Goal: Information Seeking & Learning: Find specific fact

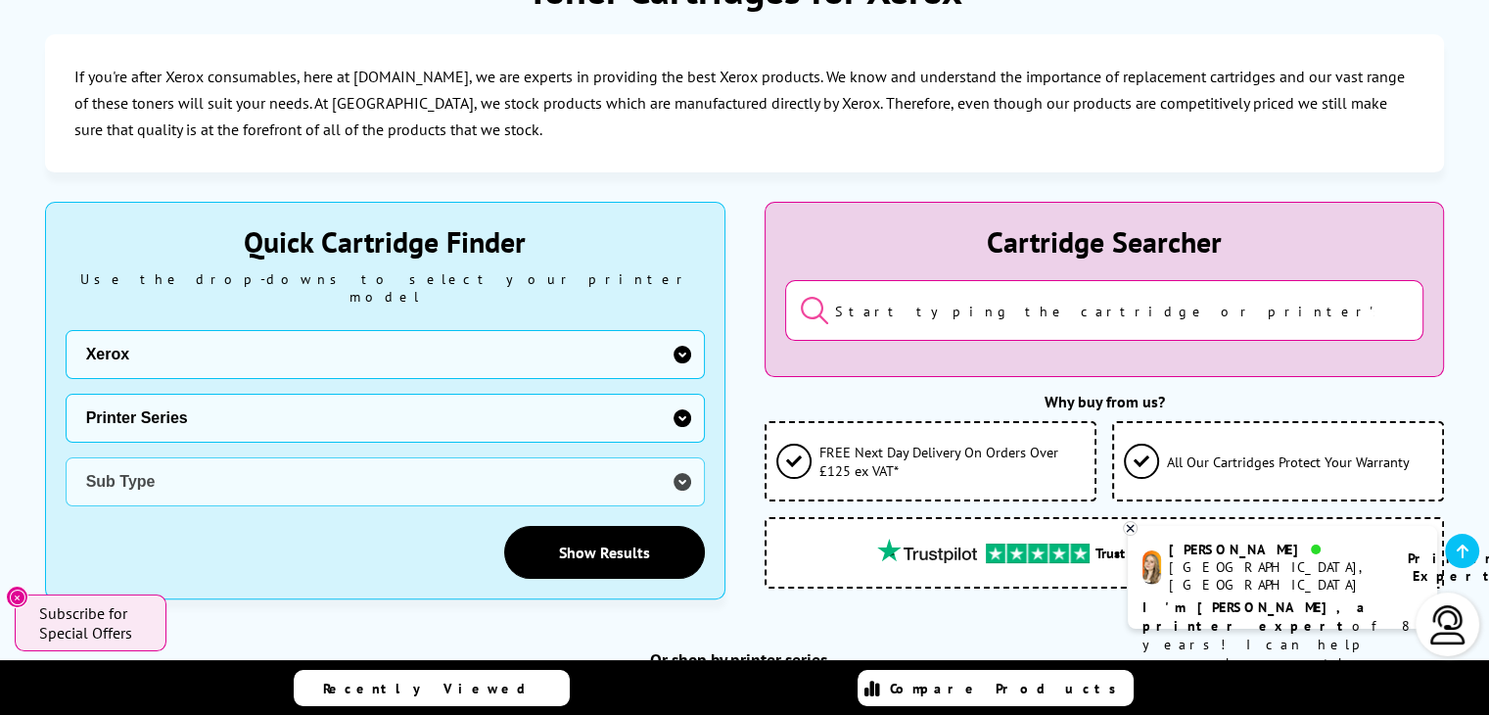
scroll to position [807, 0]
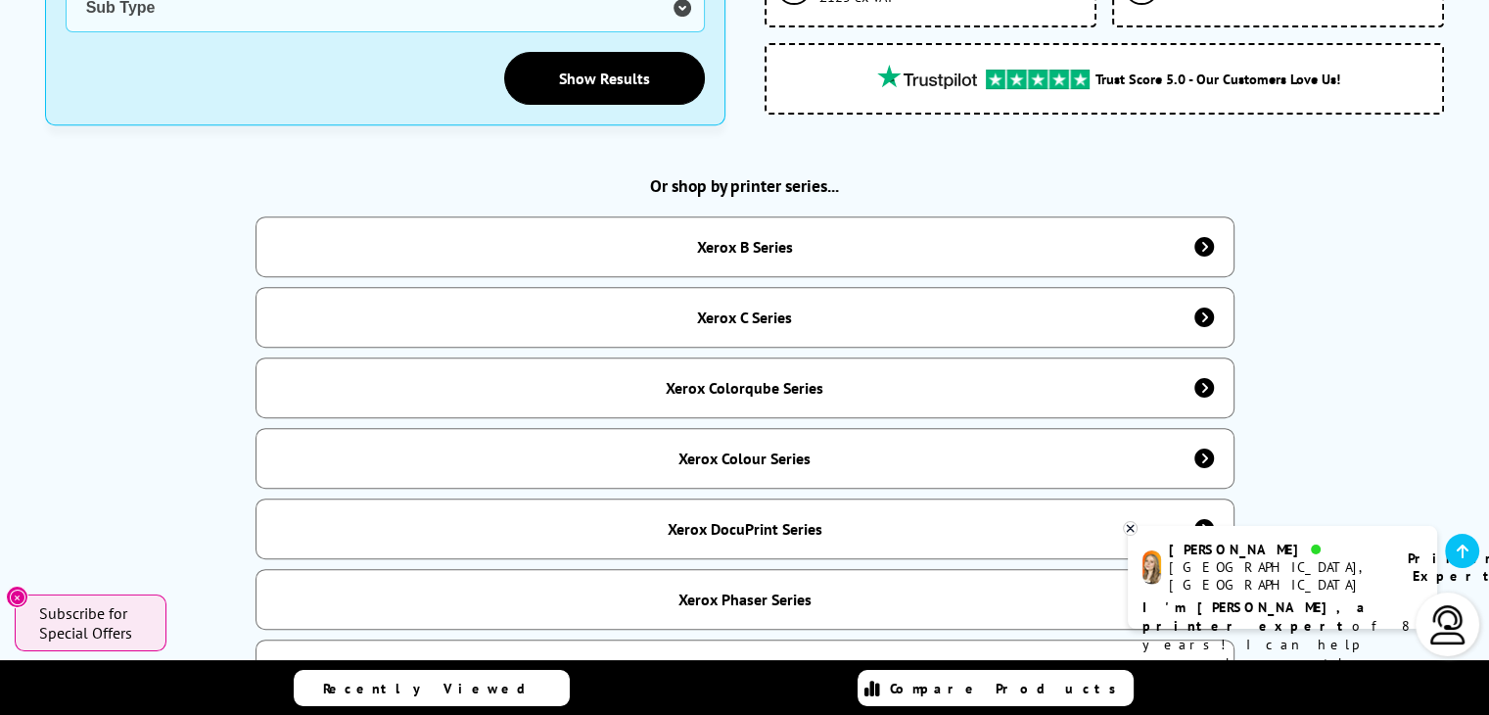
click at [1015, 314] on div "Xerox C Series" at bounding box center [745, 317] width 979 height 61
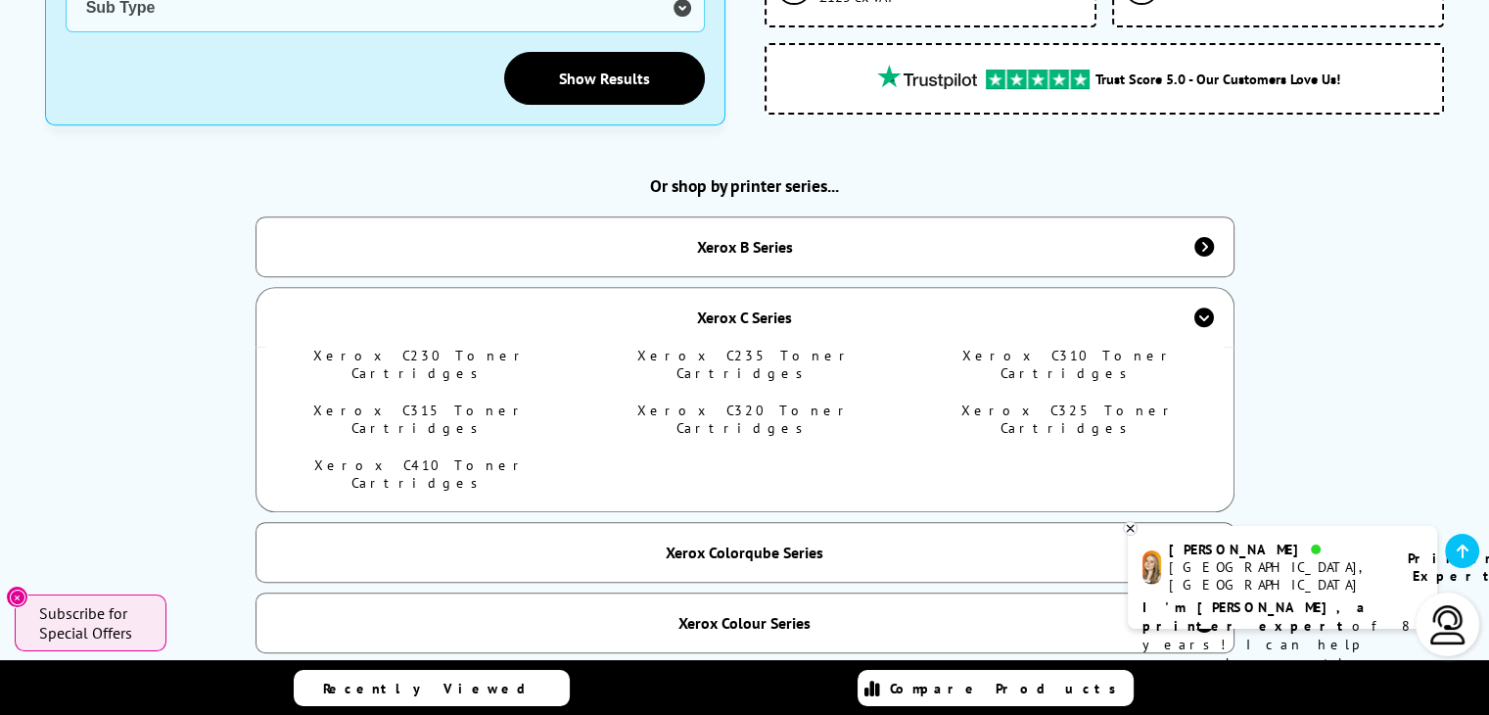
click at [954, 248] on div "Xerox B Series" at bounding box center [745, 246] width 979 height 61
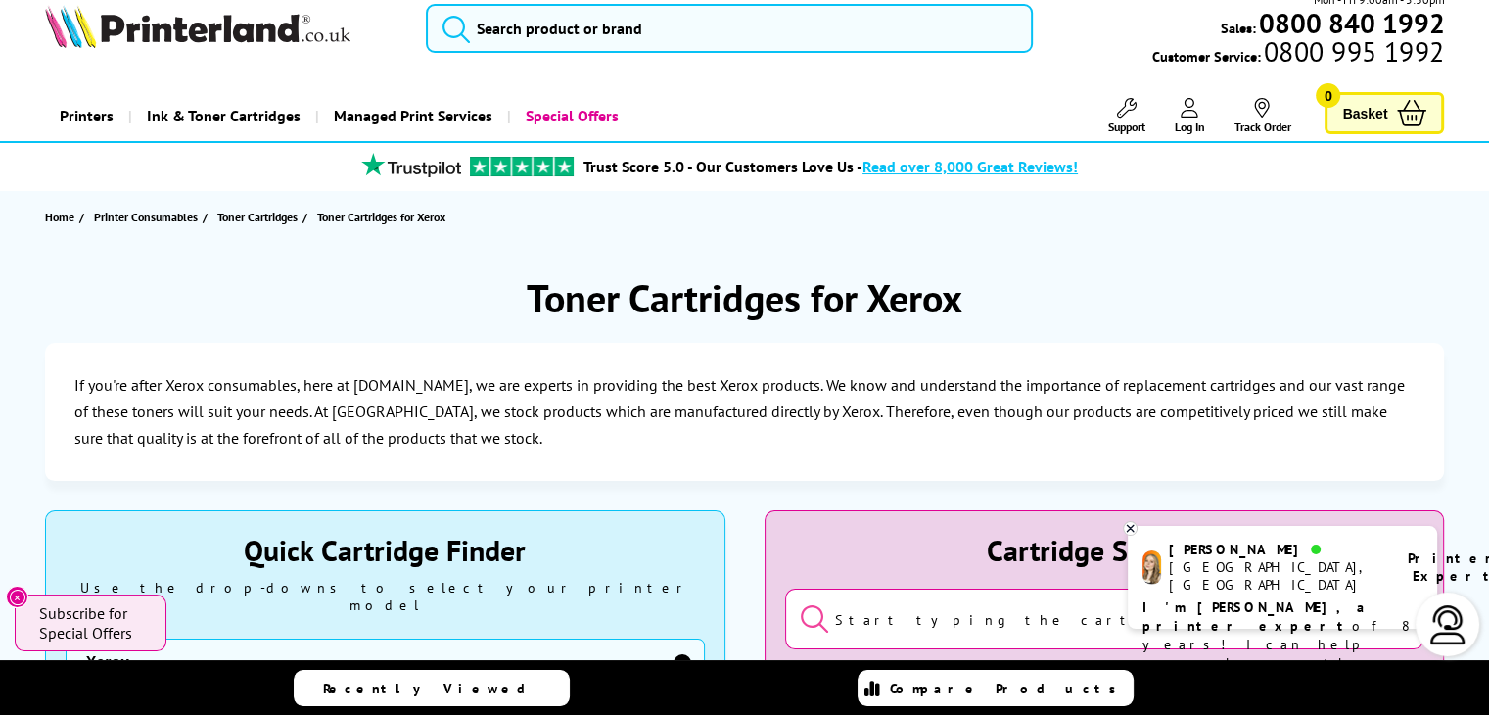
scroll to position [0, 0]
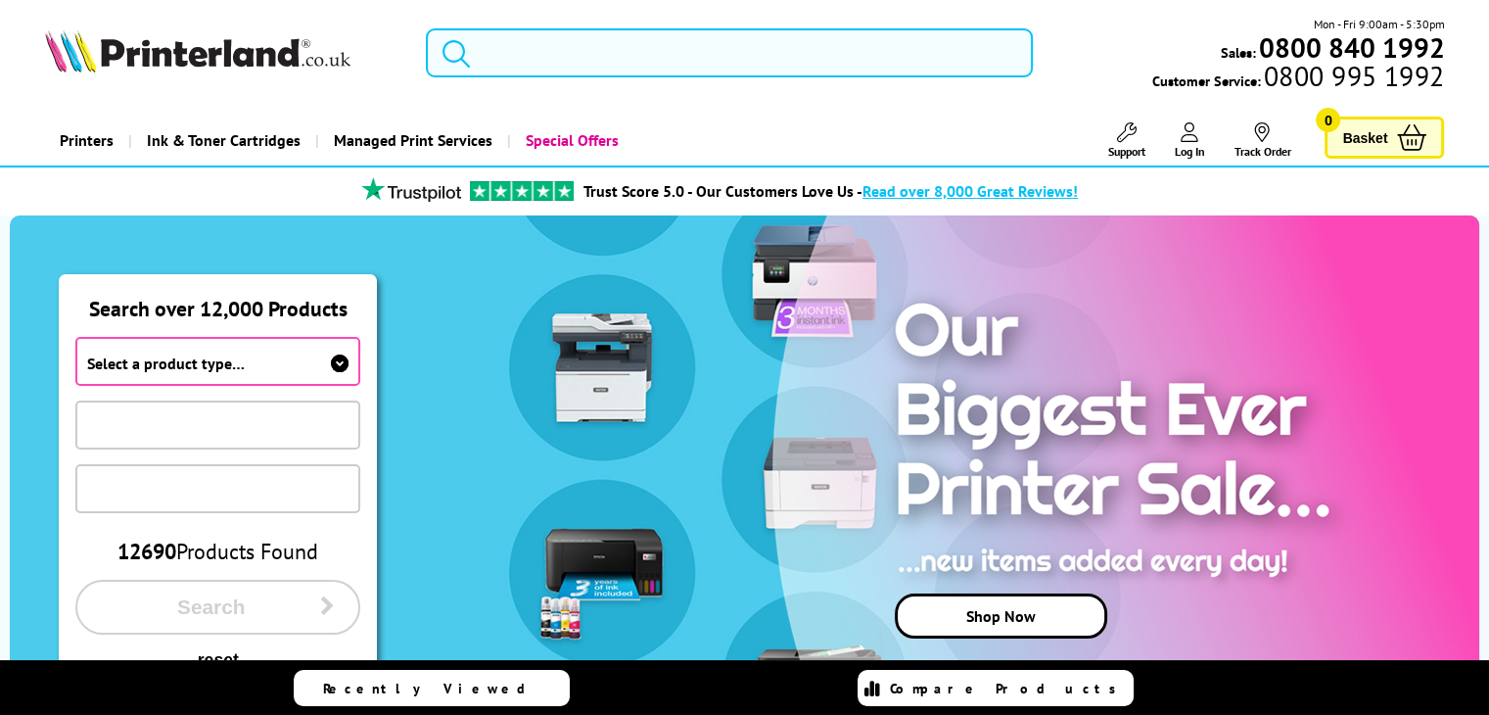
click at [606, 66] on input "search" at bounding box center [729, 52] width 607 height 49
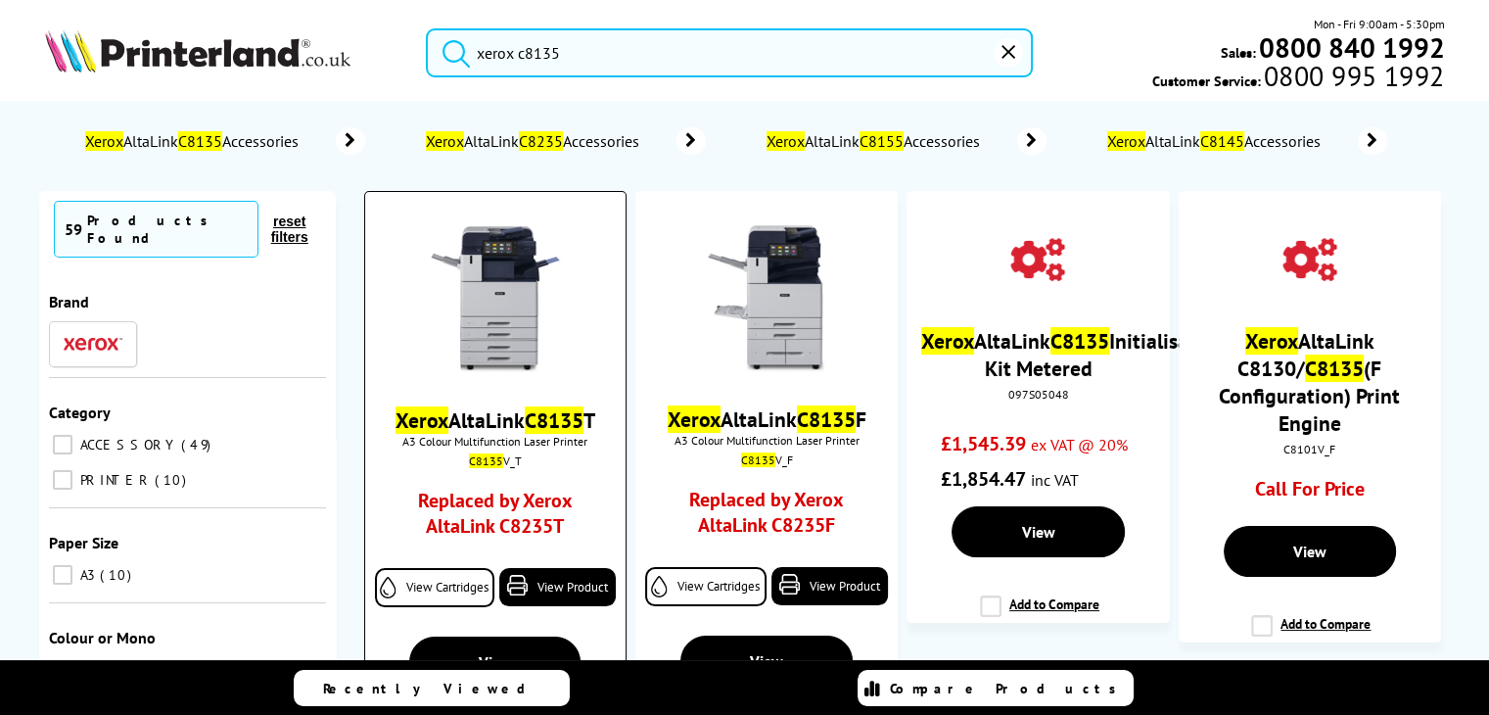
type input "xerox c8135"
click at [521, 547] on div "Xerox AltaLink C8135 T A3 Colour Multifunction Laser Printer C8135 V_T Replaced…" at bounding box center [495, 417] width 241 height 420
click at [521, 373] on img at bounding box center [495, 299] width 147 height 147
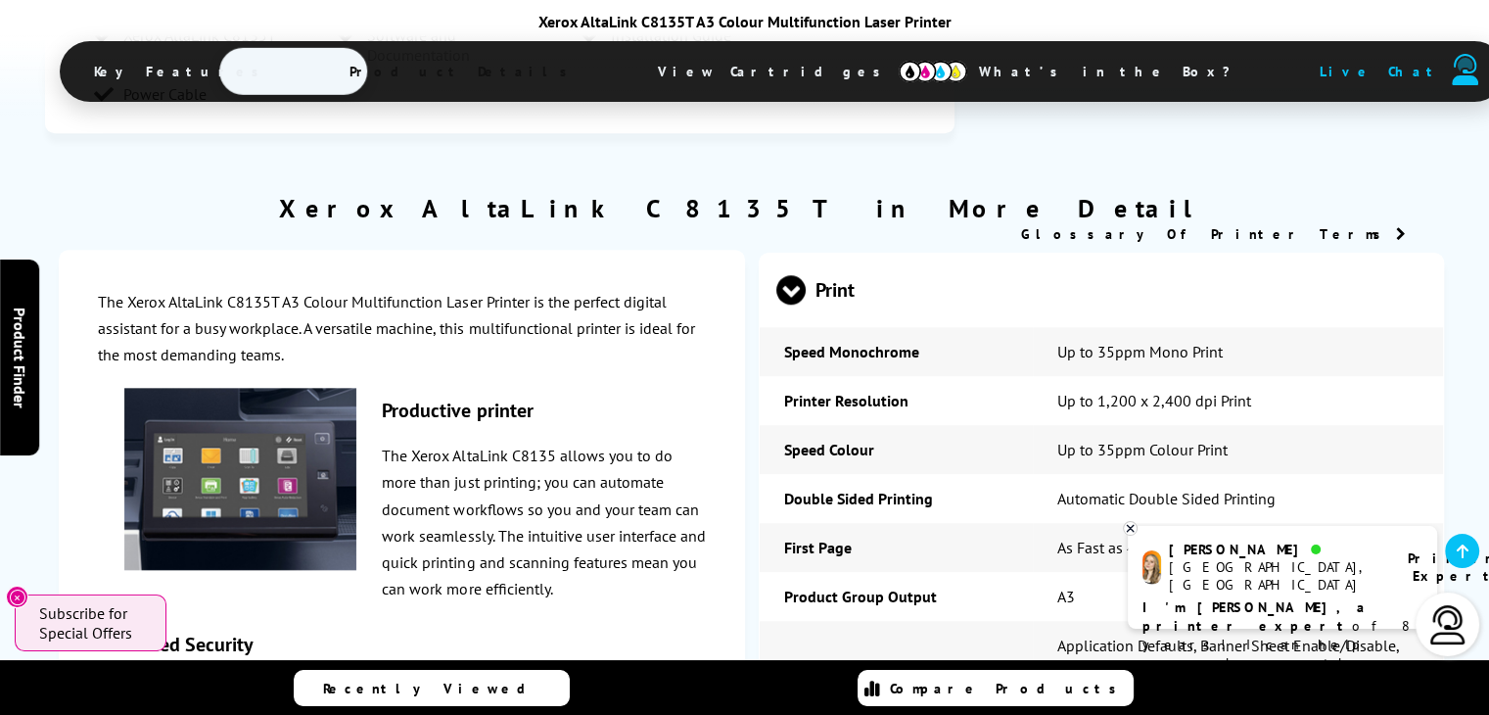
scroll to position [1907, 0]
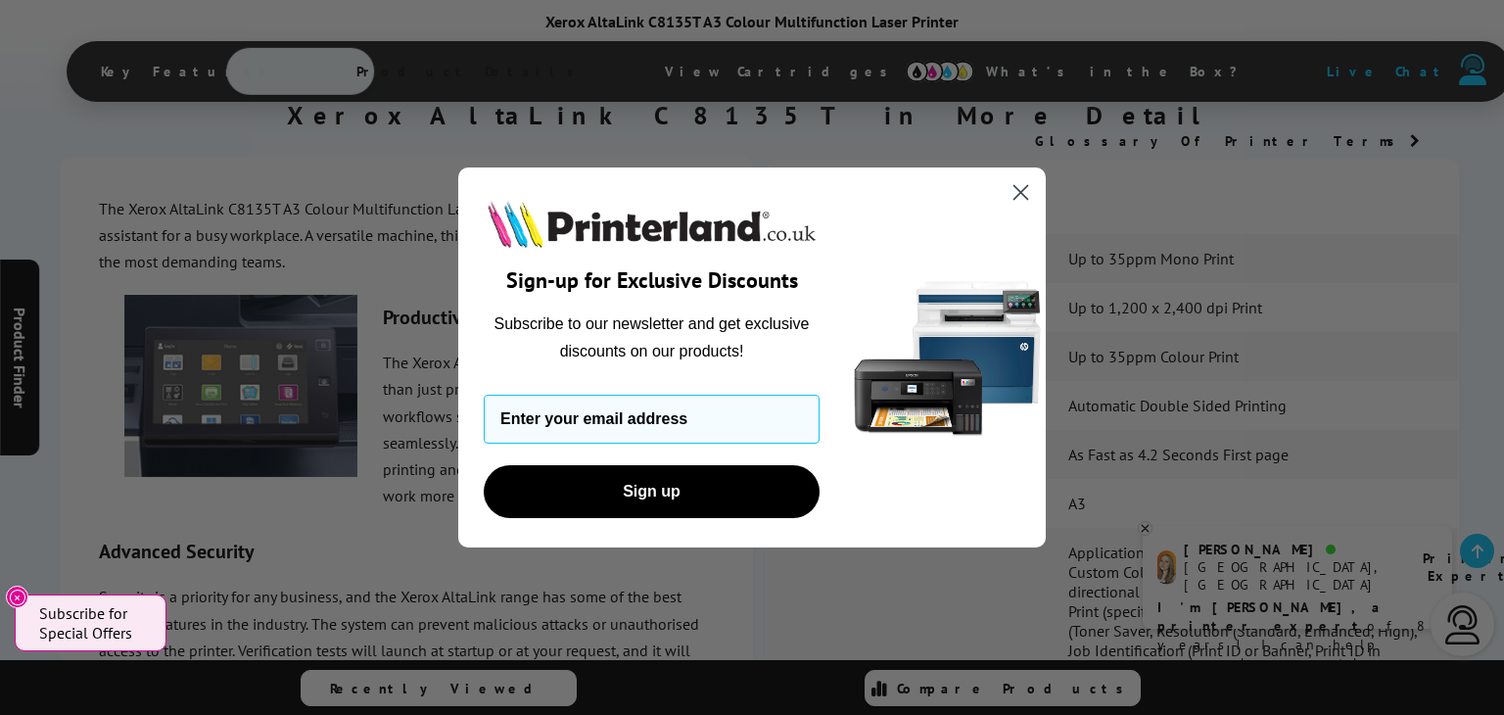
drag, startPoint x: 1503, startPoint y: 94, endPoint x: 1503, endPoint y: 175, distance: 81.3
click at [1014, 190] on circle "Close dialog" at bounding box center [1021, 192] width 32 height 32
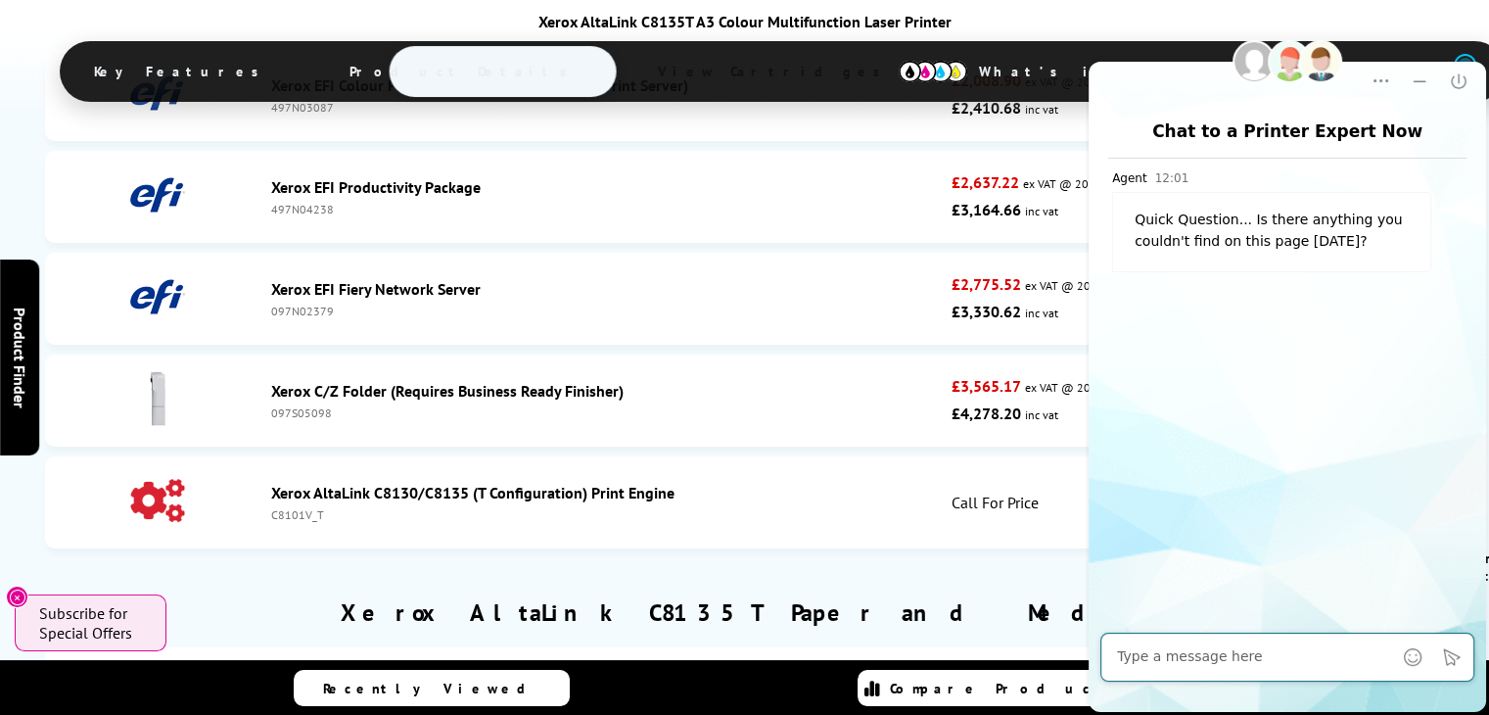
scroll to position [6034, 0]
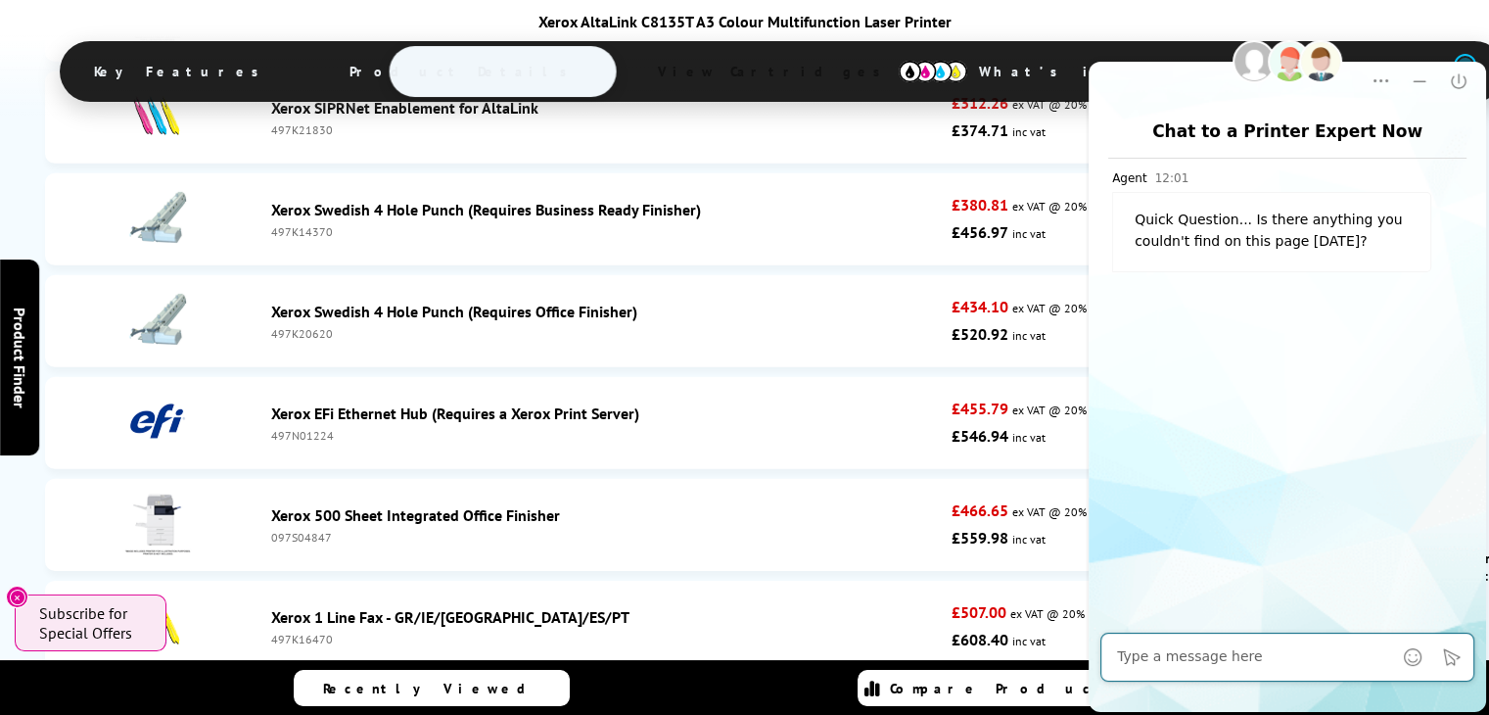
click at [164, 55] on div "Xerox AltaLink C8135T A3 Colour Multifunction Laser Printer Key Features Produc…" at bounding box center [745, 59] width 1371 height 94
click at [719, 66] on span "View Cartridges" at bounding box center [779, 71] width 300 height 51
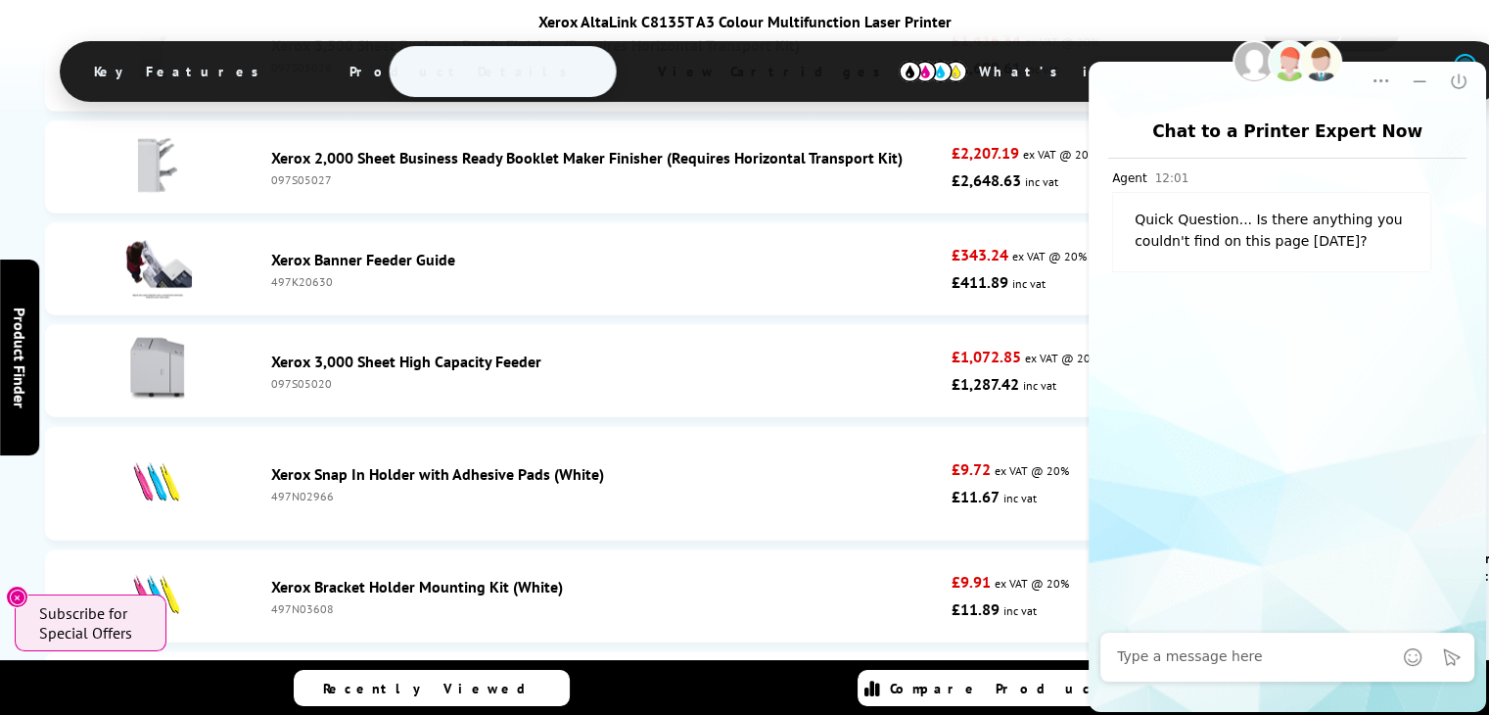
scroll to position [4210, 0]
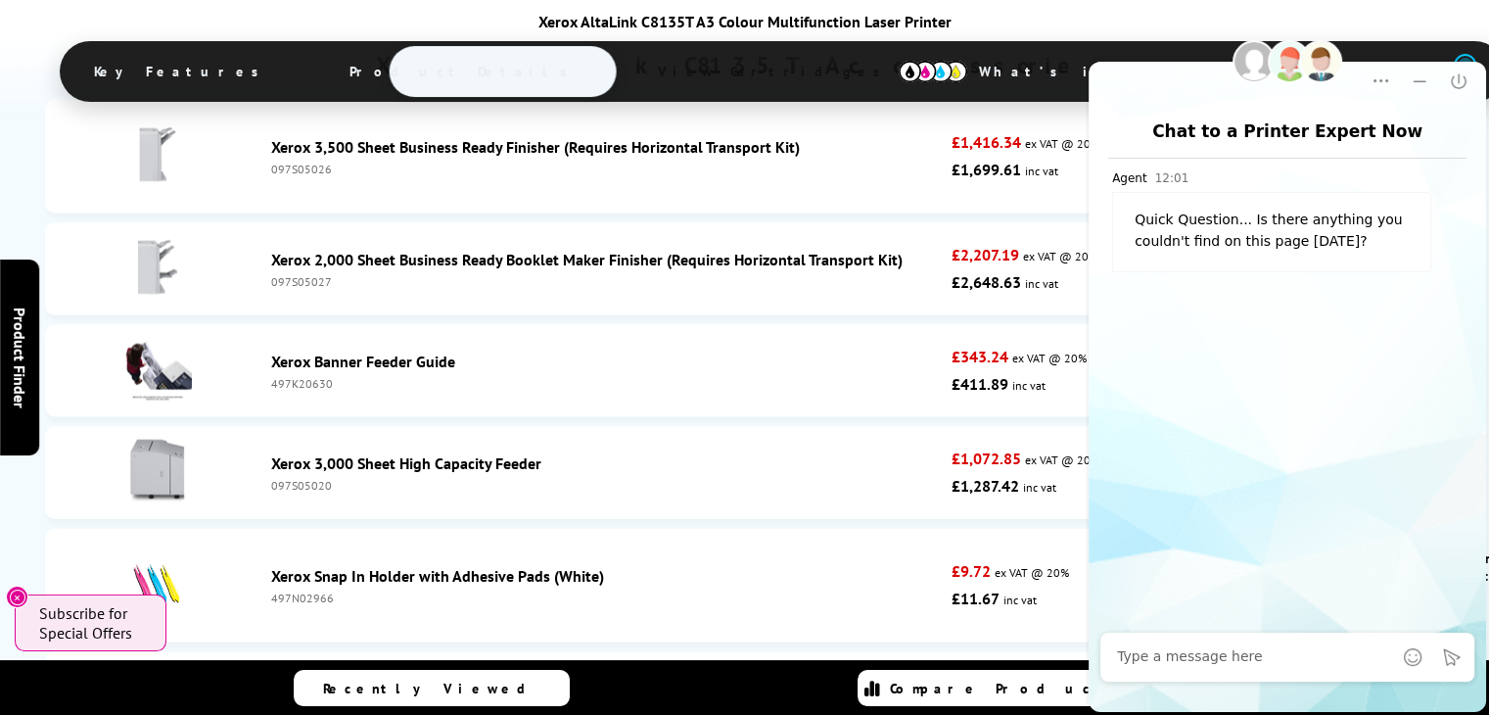
click at [721, 70] on span "View Cartridges" at bounding box center [779, 71] width 300 height 51
click at [1458, 80] on icon "Close" at bounding box center [1459, 81] width 20 height 20
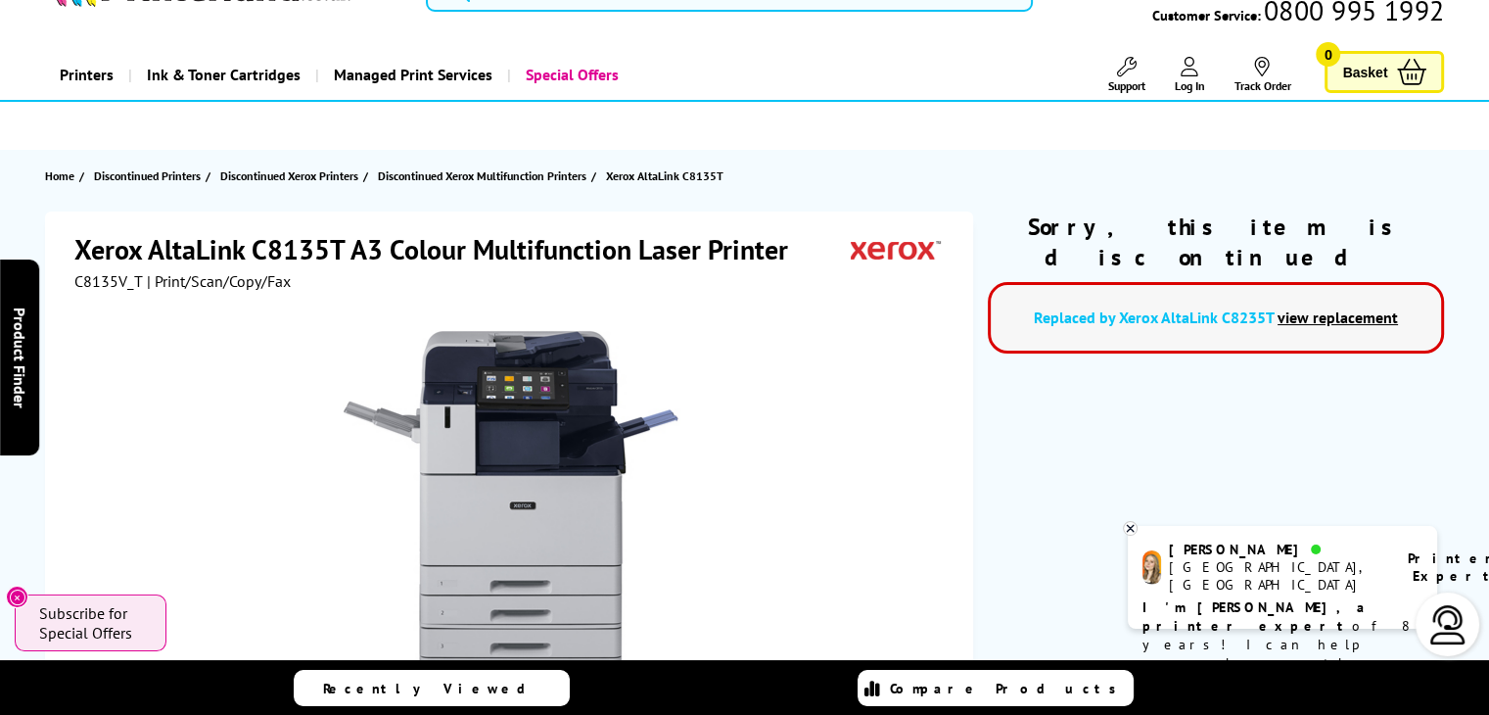
scroll to position [0, 0]
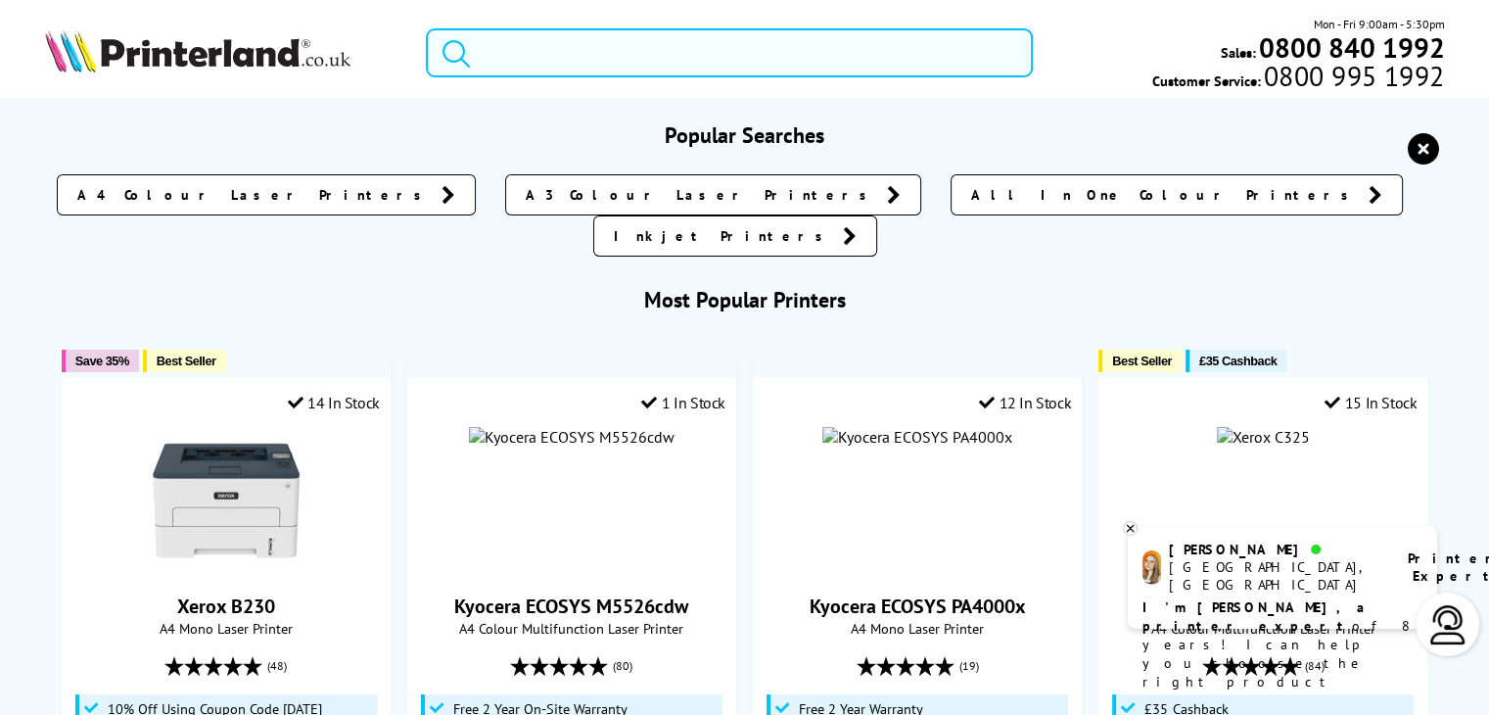
click at [625, 69] on input "search" at bounding box center [729, 52] width 607 height 49
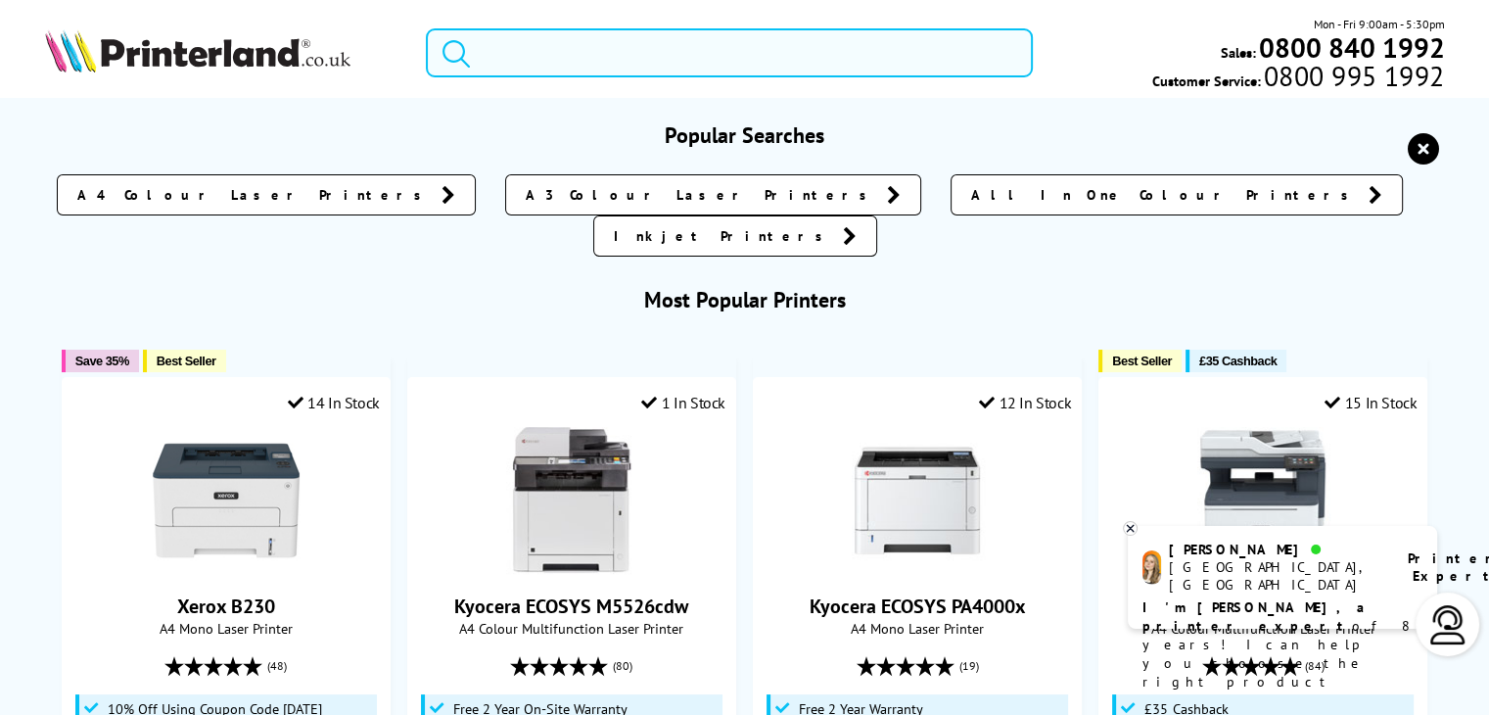
paste input "841817"
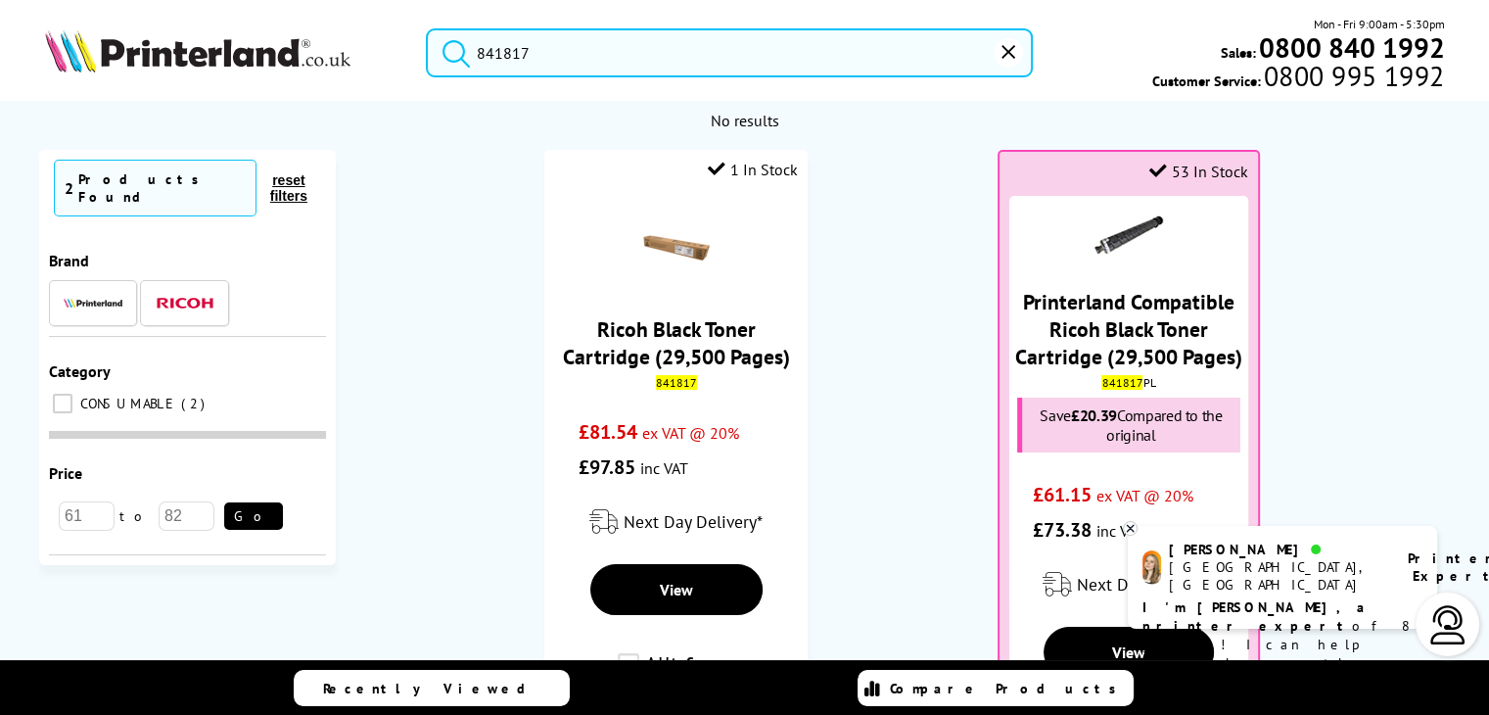
type input "841817"
